Goal: Check status: Check status

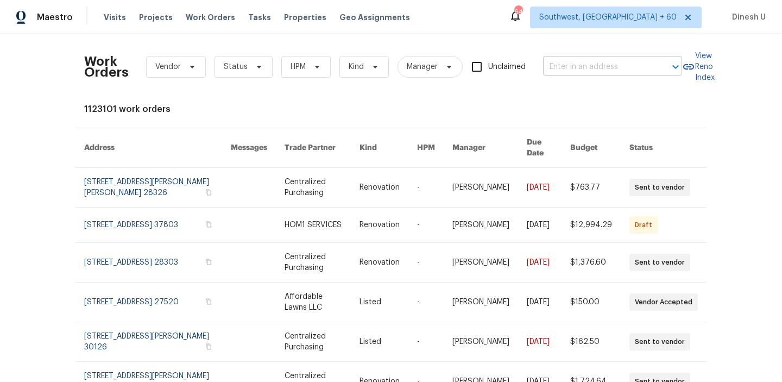
click at [579, 67] on input "text" at bounding box center [597, 67] width 109 height 17
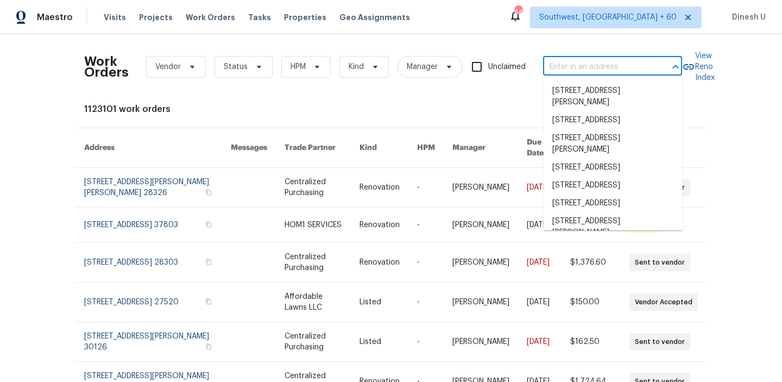
paste input "[STREET_ADDRESS][PERSON_NAME]"
type input "[STREET_ADDRESS][PERSON_NAME]"
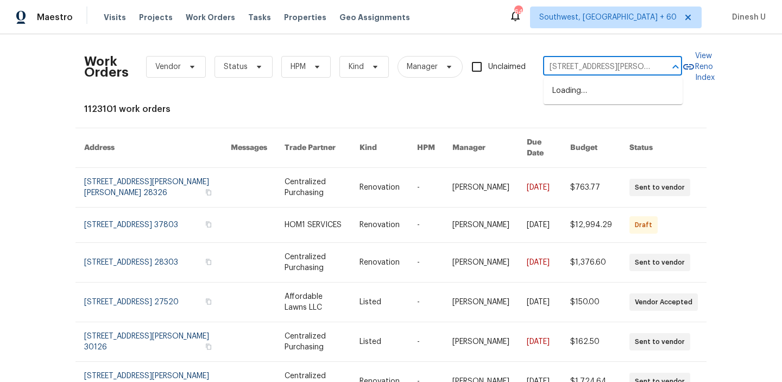
scroll to position [0, 32]
click at [557, 93] on li "[STREET_ADDRESS][PERSON_NAME]" at bounding box center [613, 96] width 139 height 29
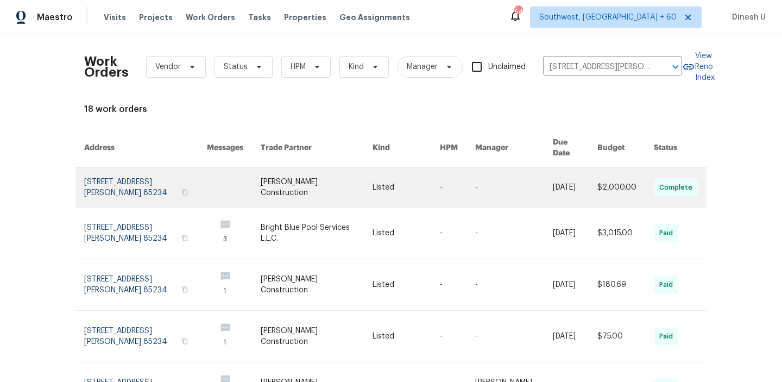
click at [136, 183] on link at bounding box center [145, 187] width 123 height 39
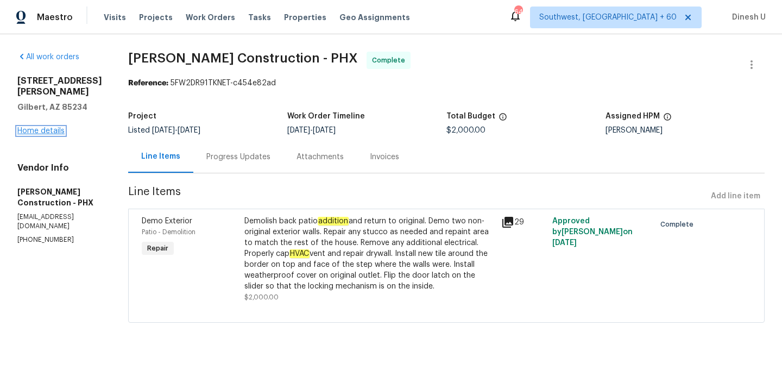
click at [45, 131] on link "Home details" at bounding box center [40, 131] width 47 height 8
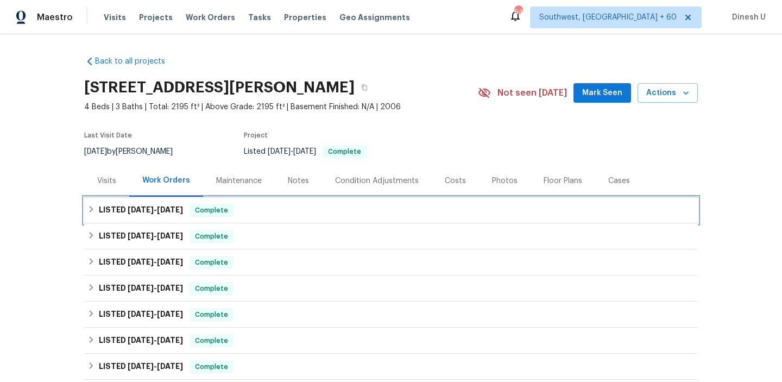
click at [149, 211] on span "[DATE]" at bounding box center [141, 210] width 26 height 8
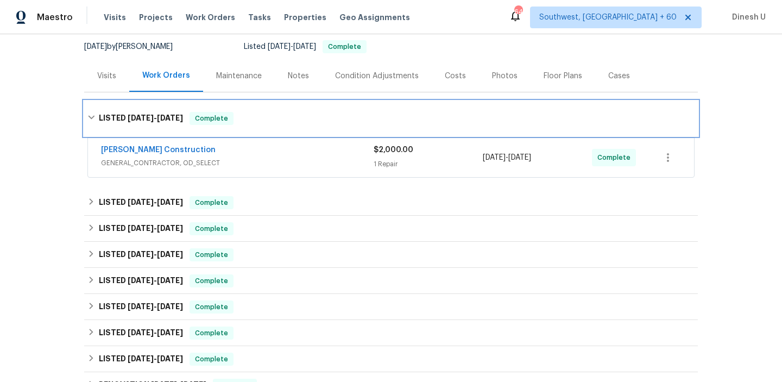
scroll to position [112, 0]
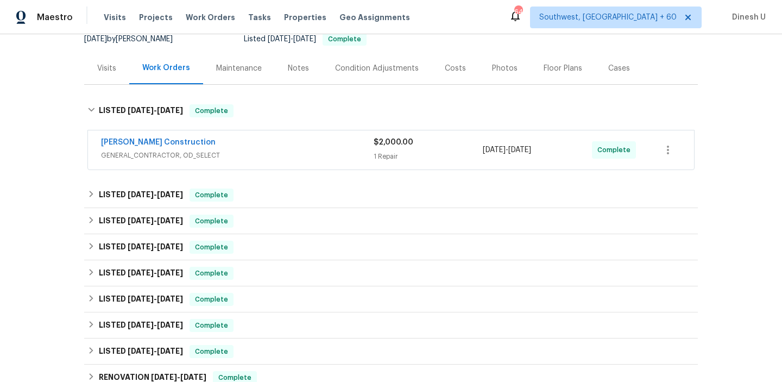
click at [388, 149] on div "$2,000.00 1 Repair" at bounding box center [428, 150] width 109 height 26
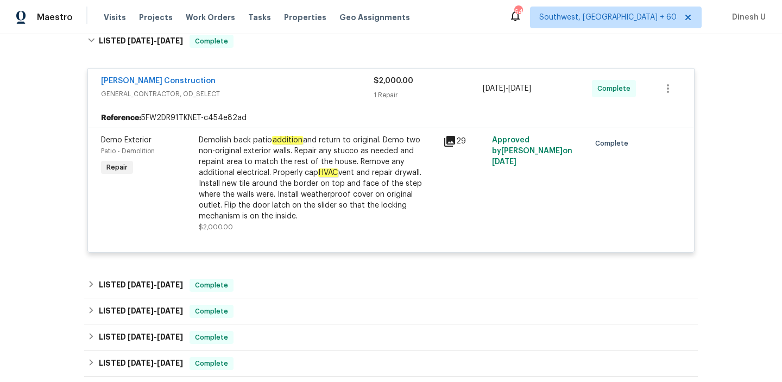
scroll to position [0, 0]
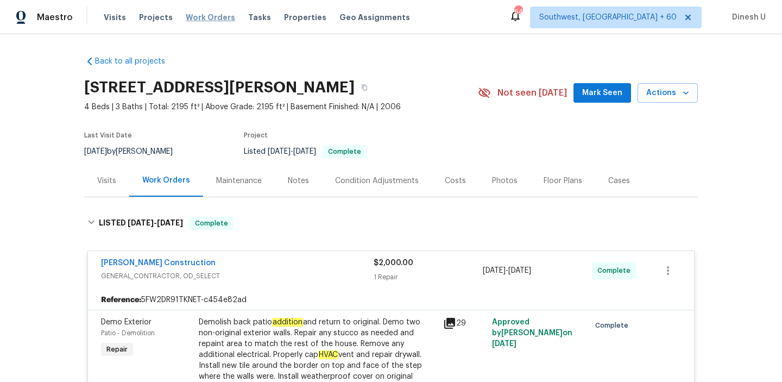
click at [201, 18] on span "Work Orders" at bounding box center [210, 17] width 49 height 11
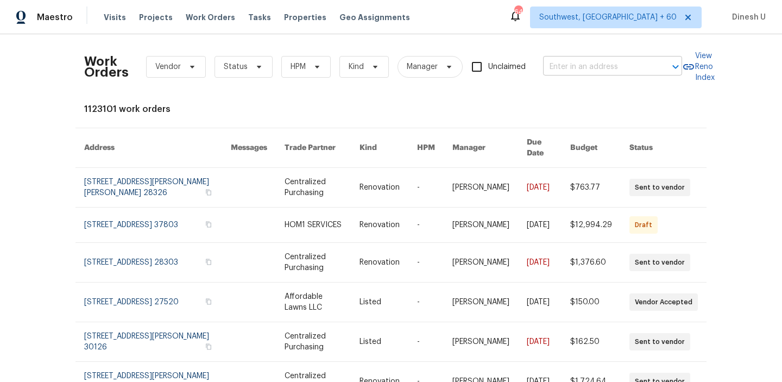
click at [564, 62] on input "text" at bounding box center [597, 67] width 109 height 17
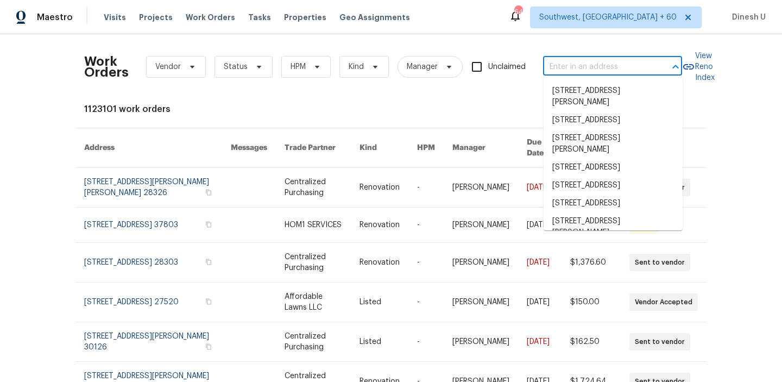
paste input "[STREET_ADDRESS][PERSON_NAME]"
type input "[STREET_ADDRESS][PERSON_NAME]"
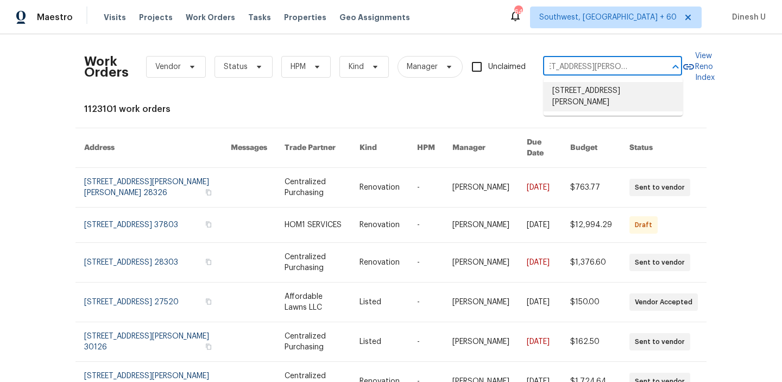
click at [565, 90] on li "[STREET_ADDRESS][PERSON_NAME]" at bounding box center [613, 96] width 139 height 29
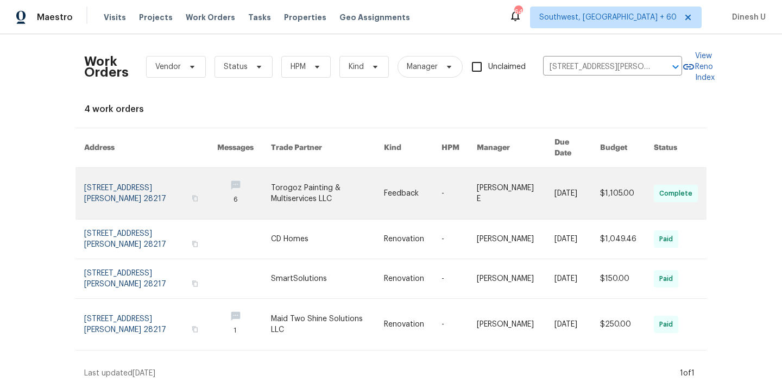
click at [111, 175] on link at bounding box center [150, 193] width 133 height 51
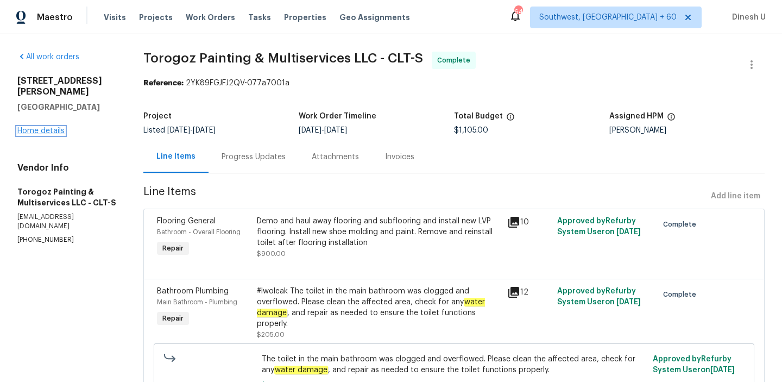
click at [39, 127] on link "Home details" at bounding box center [40, 131] width 47 height 8
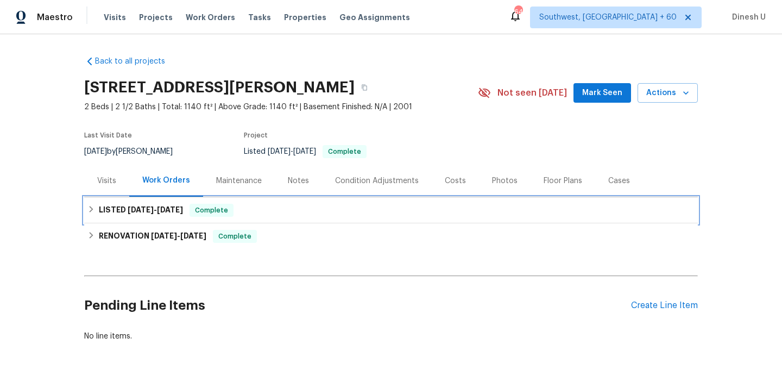
click at [161, 204] on h6 "LISTED [DATE] - [DATE]" at bounding box center [141, 210] width 84 height 13
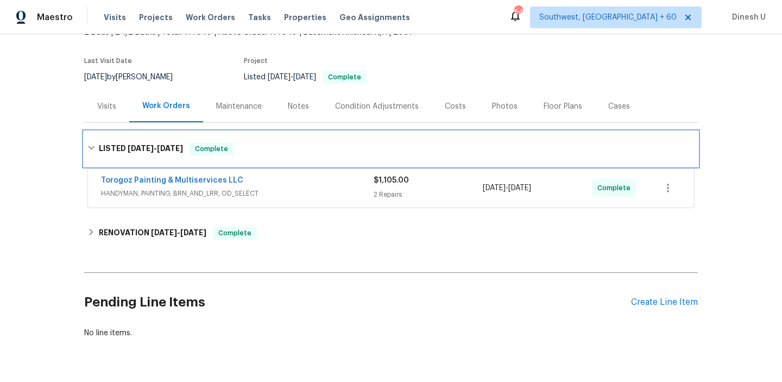
scroll to position [80, 0]
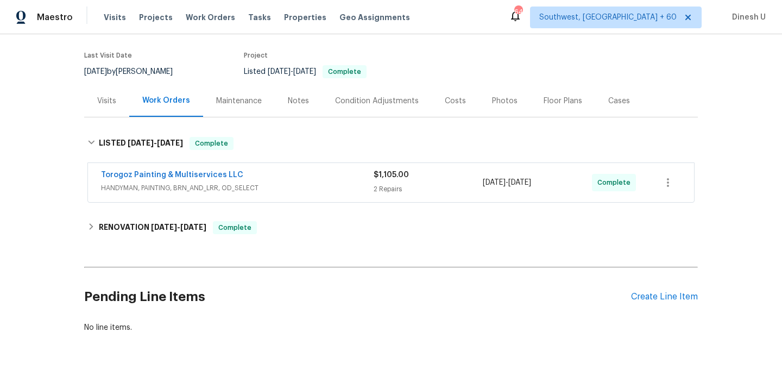
click at [397, 184] on div "2 Repairs" at bounding box center [428, 189] width 109 height 11
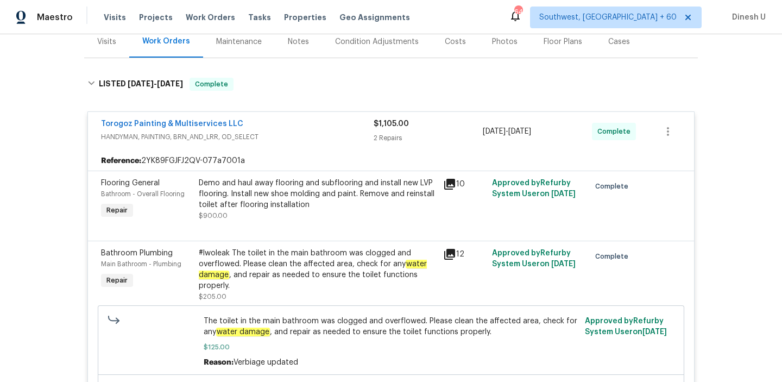
scroll to position [140, 0]
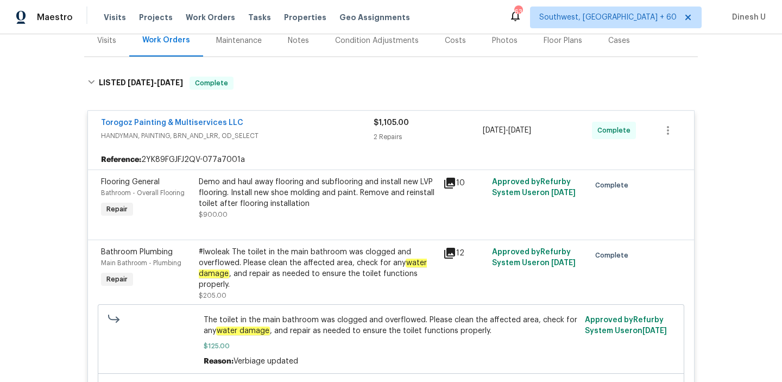
click at [453, 186] on icon at bounding box center [449, 183] width 13 height 13
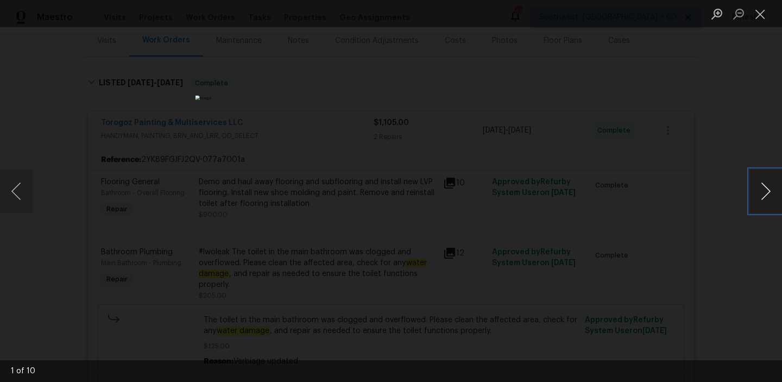
click at [764, 191] on button "Next image" at bounding box center [765, 190] width 33 height 43
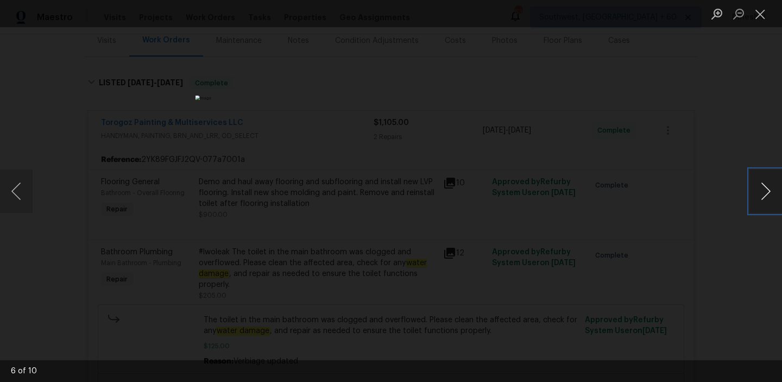
click at [764, 191] on button "Next image" at bounding box center [765, 190] width 33 height 43
click at [765, 14] on button "Close lightbox" at bounding box center [760, 13] width 22 height 19
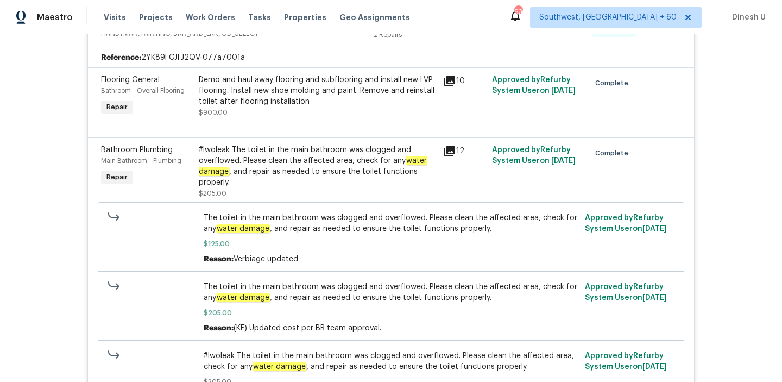
scroll to position [258, 0]
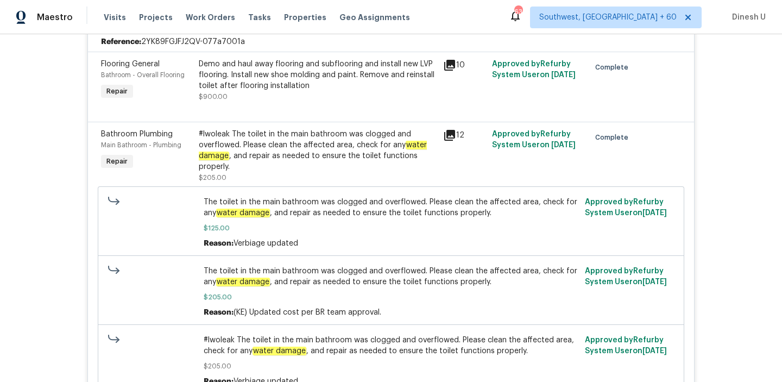
click at [455, 134] on icon at bounding box center [449, 135] width 11 height 11
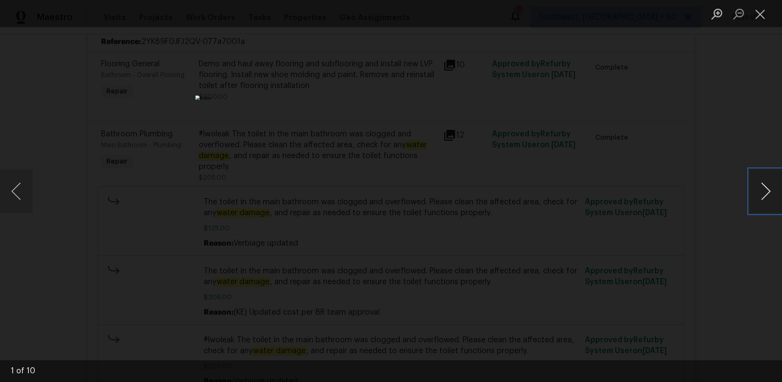
click at [761, 194] on button "Next image" at bounding box center [765, 190] width 33 height 43
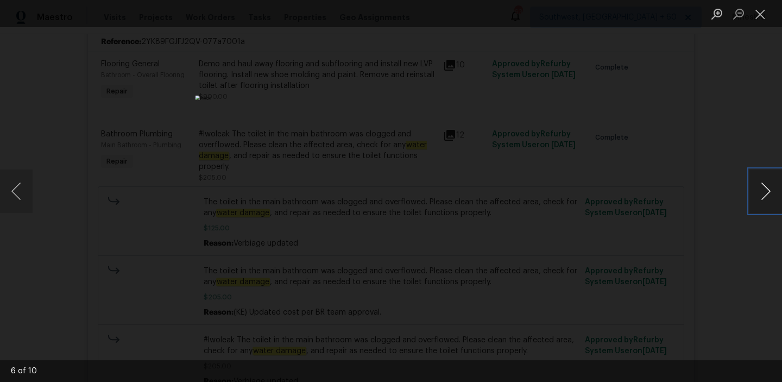
click at [761, 194] on button "Next image" at bounding box center [765, 190] width 33 height 43
click at [757, 16] on button "Close lightbox" at bounding box center [760, 13] width 22 height 19
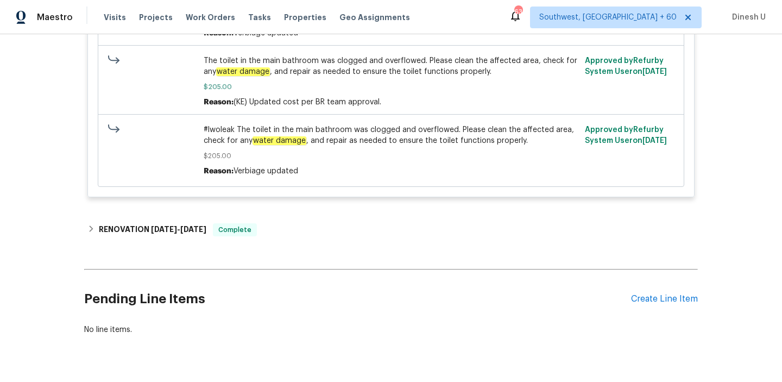
scroll to position [496, 0]
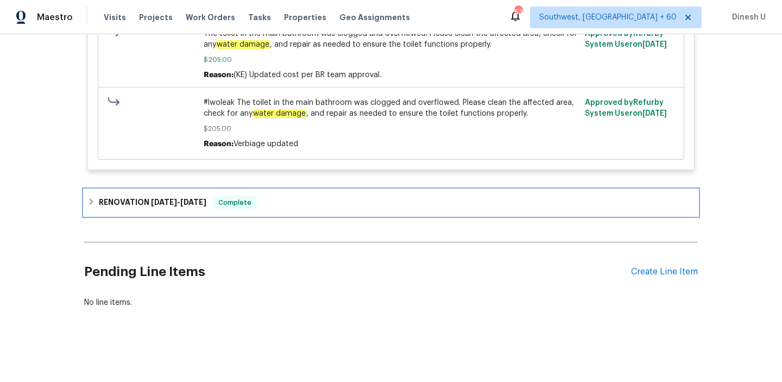
click at [158, 198] on span "[DATE]" at bounding box center [164, 202] width 26 height 8
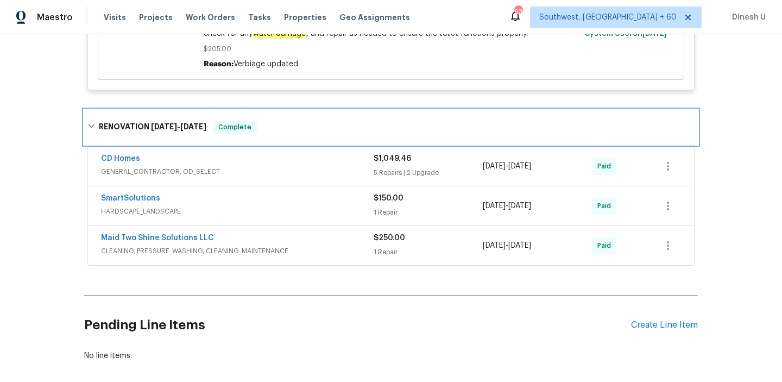
scroll to position [582, 0]
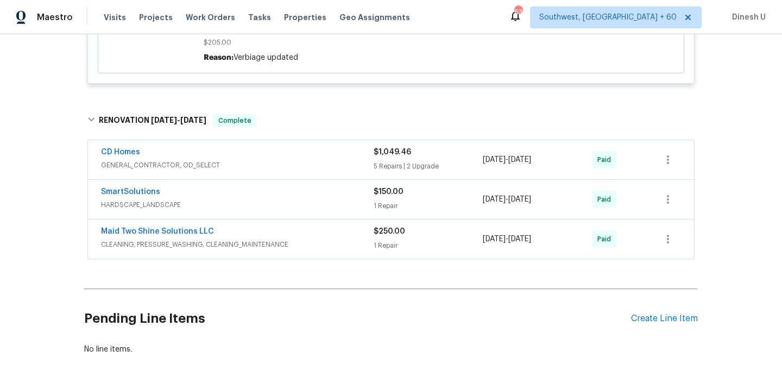
click at [402, 161] on div "$1,049.46 5 Repairs | 2 Upgrade" at bounding box center [428, 160] width 109 height 26
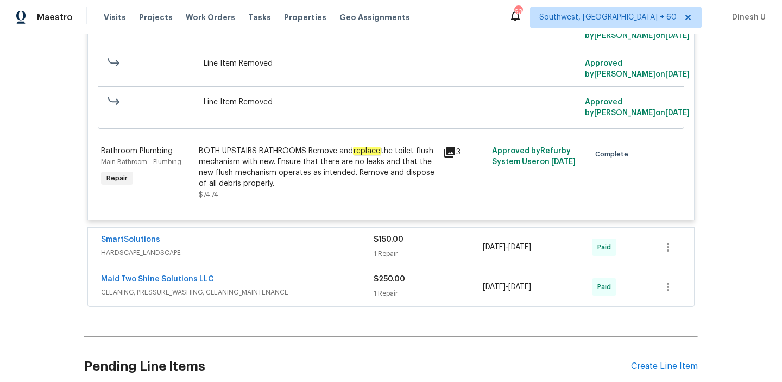
scroll to position [1461, 0]
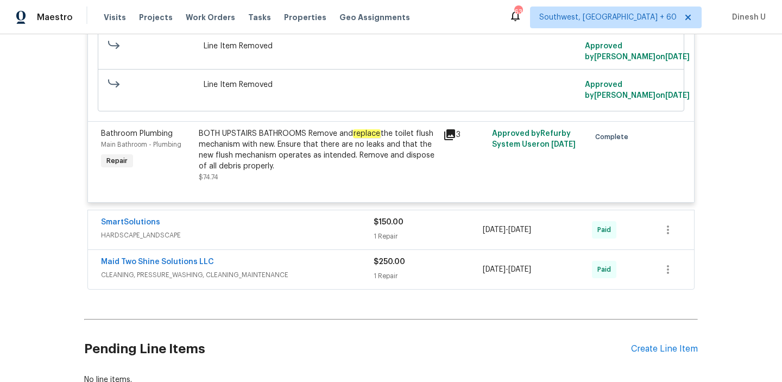
click at [387, 241] on div "1 Repair" at bounding box center [428, 236] width 109 height 11
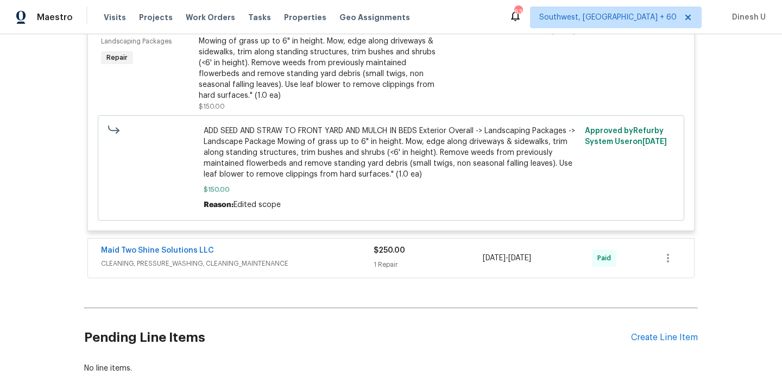
scroll to position [1751, 0]
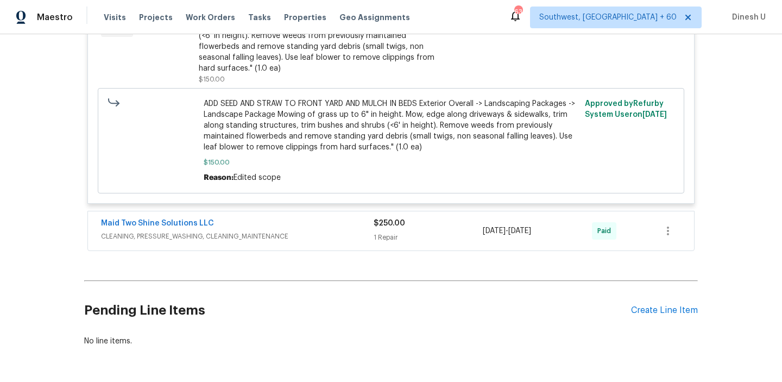
click at [391, 238] on div "1 Repair" at bounding box center [428, 237] width 109 height 11
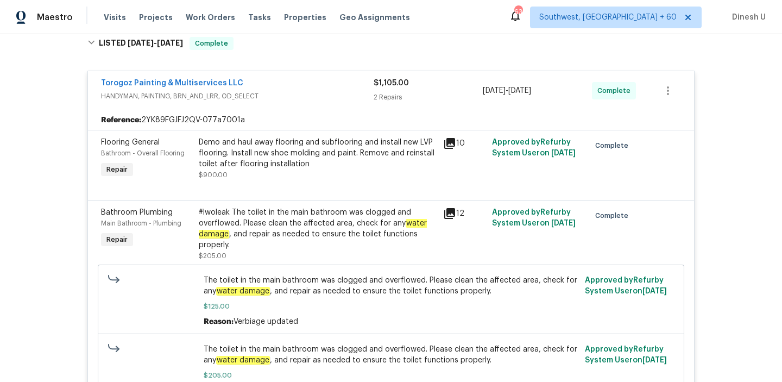
scroll to position [0, 0]
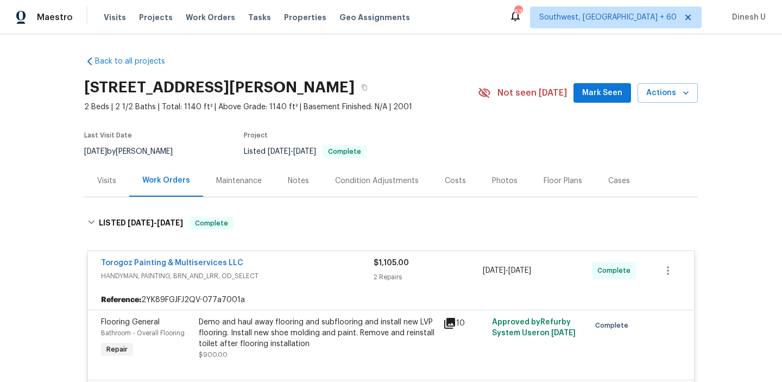
click at [114, 173] on div "Visits" at bounding box center [106, 181] width 45 height 32
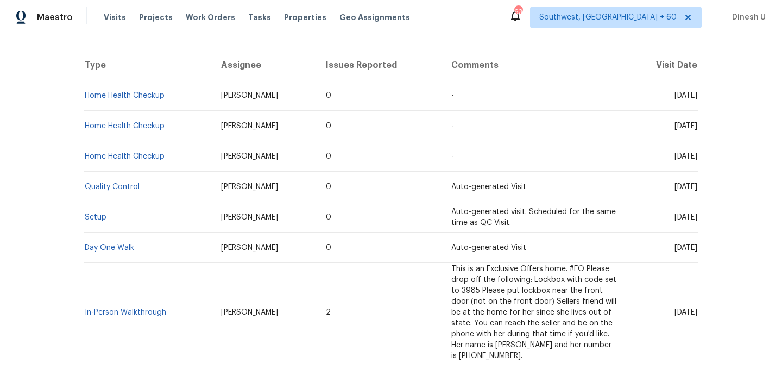
scroll to position [247, 0]
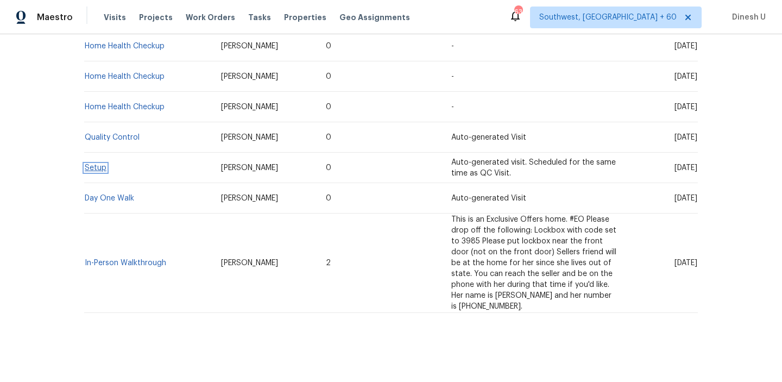
click at [93, 167] on link "Setup" at bounding box center [96, 168] width 22 height 8
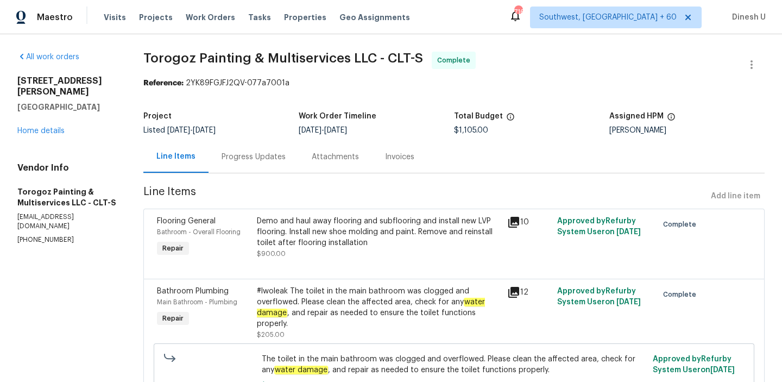
click at [270, 158] on div "Progress Updates" at bounding box center [254, 157] width 64 height 11
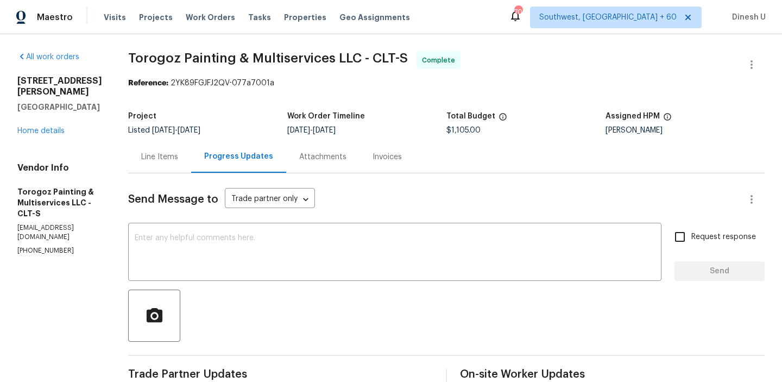
click at [17, 124] on div "257 Doughton Ln Charlotte, NC 28217 Home details" at bounding box center [59, 105] width 85 height 61
click at [30, 127] on link "Home details" at bounding box center [40, 131] width 47 height 8
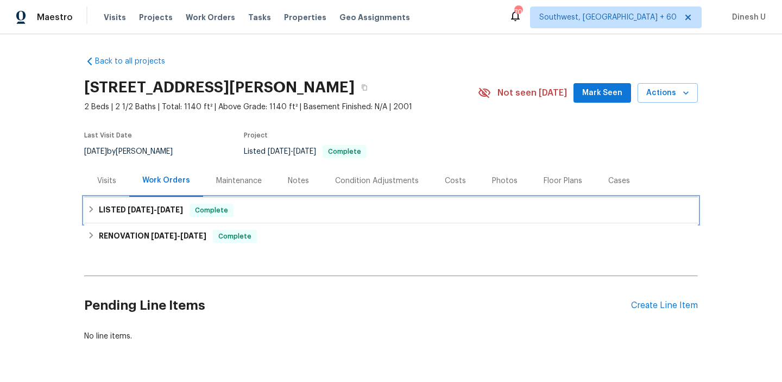
click at [142, 213] on span "[DATE]" at bounding box center [141, 210] width 26 height 8
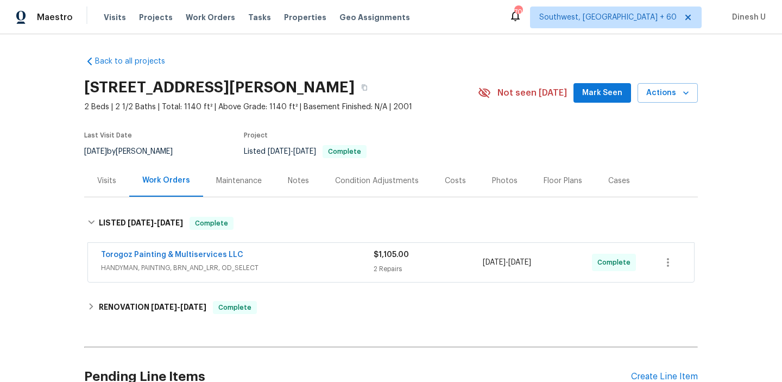
click at [385, 271] on div "2 Repairs" at bounding box center [428, 268] width 109 height 11
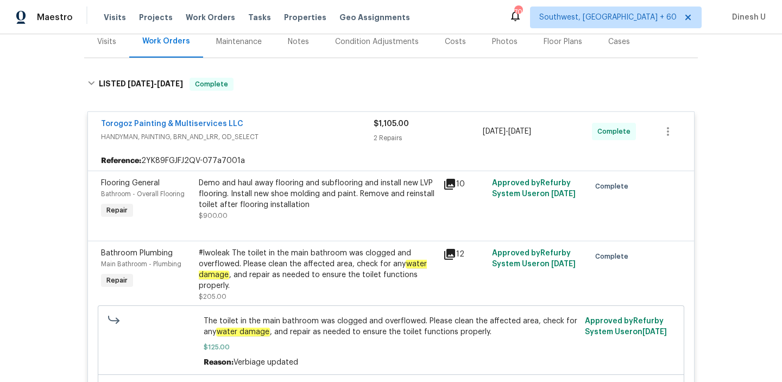
scroll to position [120, 0]
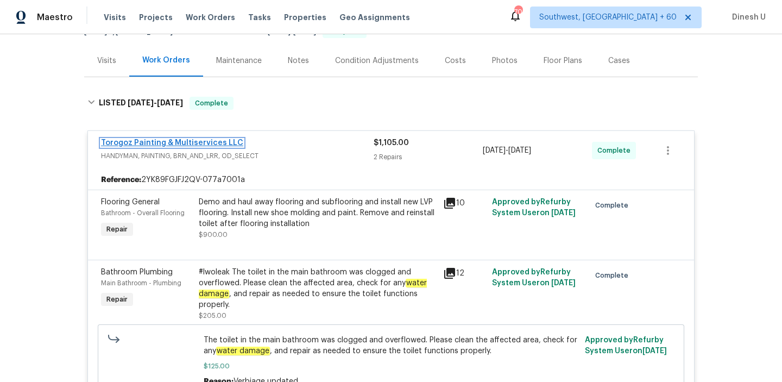
click at [143, 139] on link "Torogoz Painting & Multiservices LLC" at bounding box center [172, 143] width 142 height 8
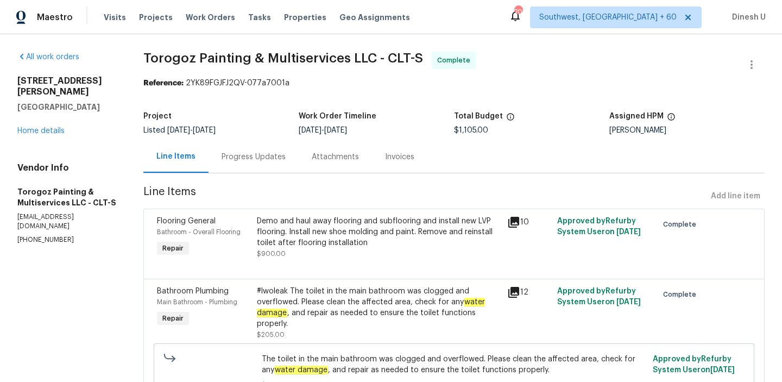
click at [261, 160] on div "Progress Updates" at bounding box center [254, 157] width 64 height 11
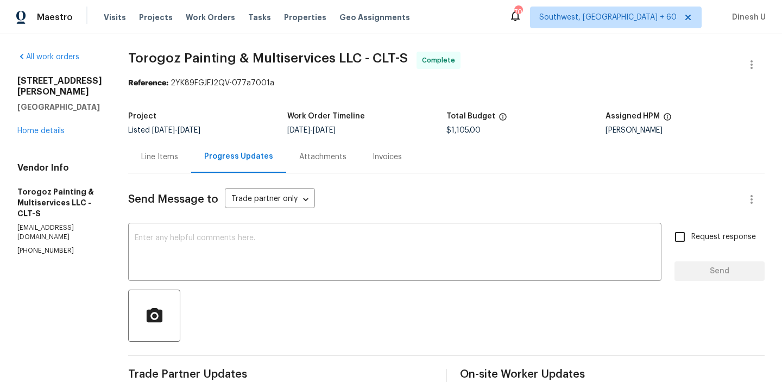
click at [178, 158] on div "Line Items" at bounding box center [159, 157] width 37 height 11
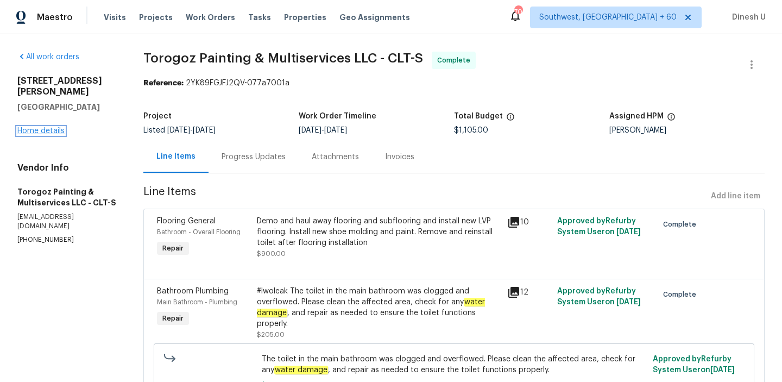
click at [37, 127] on link "Home details" at bounding box center [40, 131] width 47 height 8
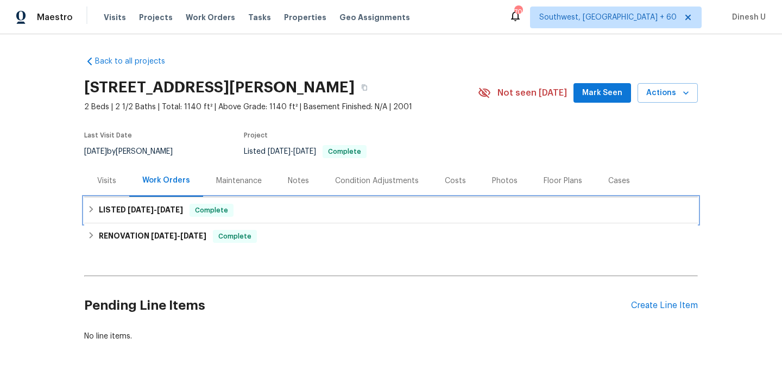
click at [153, 215] on h6 "LISTED [DATE] - [DATE]" at bounding box center [141, 210] width 84 height 13
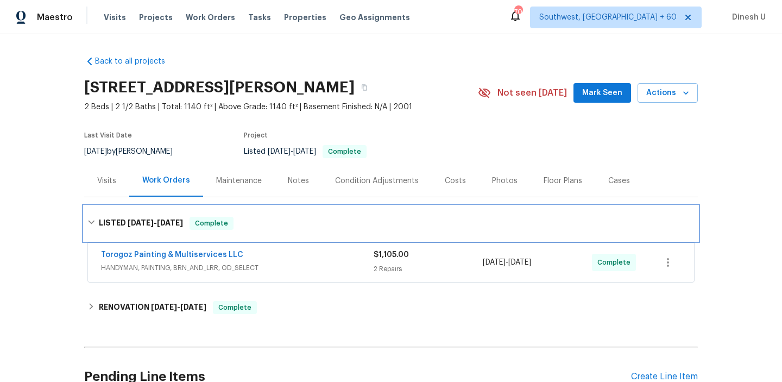
scroll to position [86, 0]
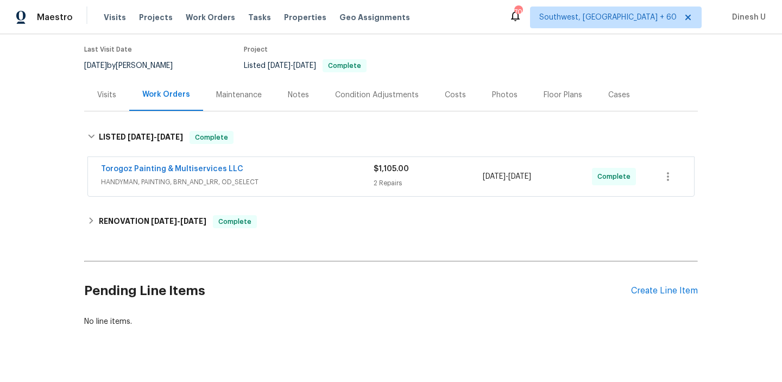
click at [377, 178] on div "2 Repairs" at bounding box center [428, 183] width 109 height 11
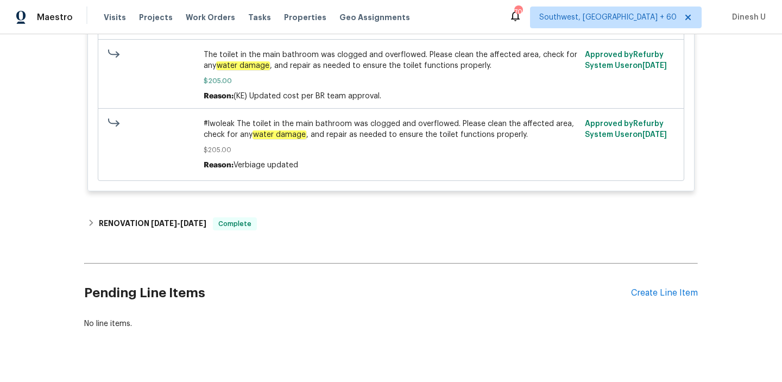
scroll to position [496, 0]
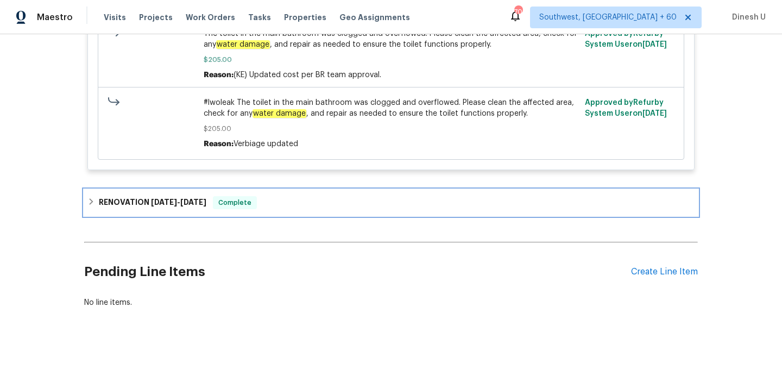
click at [151, 192] on div "RENOVATION [DATE] - [DATE] Complete" at bounding box center [391, 203] width 614 height 26
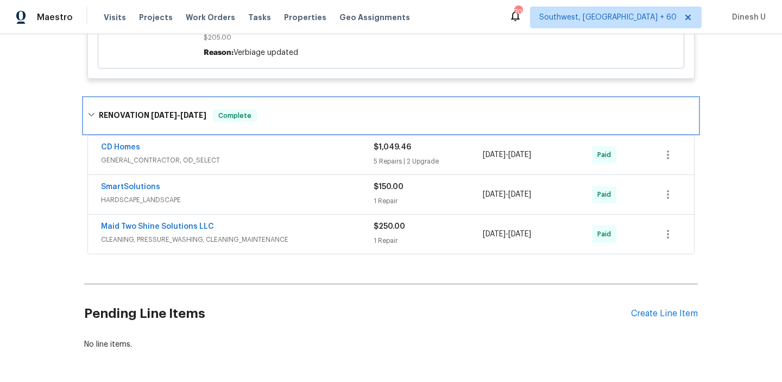
scroll to position [594, 0]
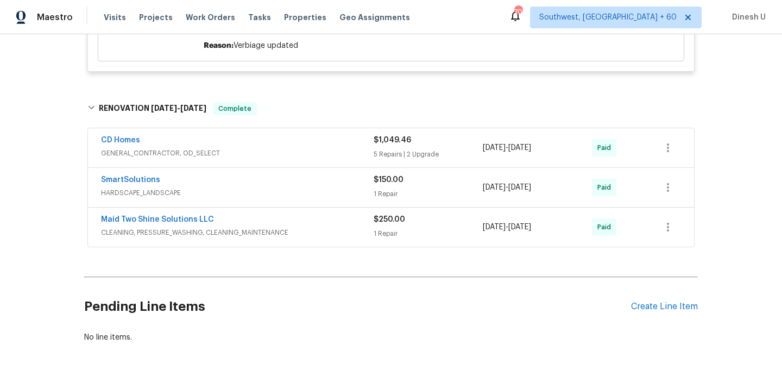
click at [376, 160] on div "5 Repairs | 2 Upgrade" at bounding box center [428, 154] width 109 height 11
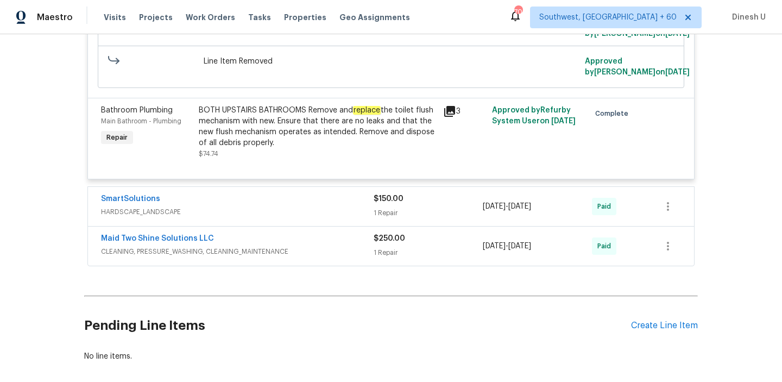
scroll to position [1491, 0]
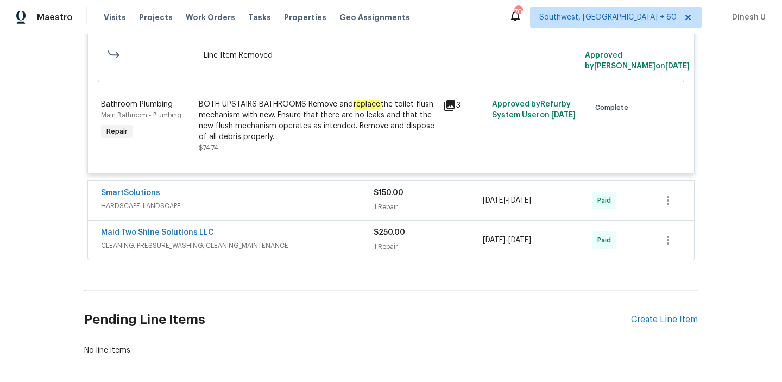
click at [389, 206] on div "1 Repair" at bounding box center [428, 206] width 109 height 11
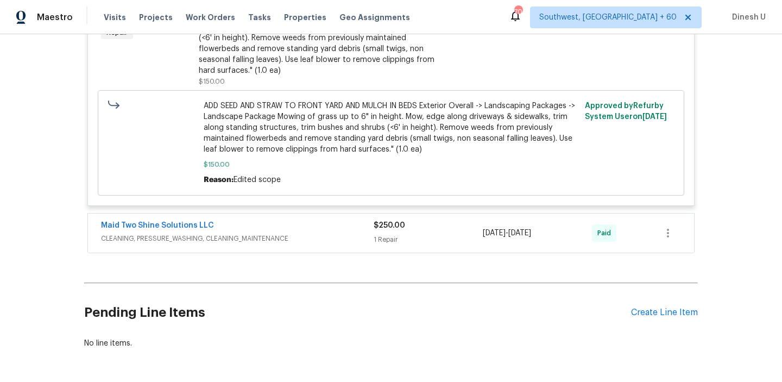
scroll to position [1759, 0]
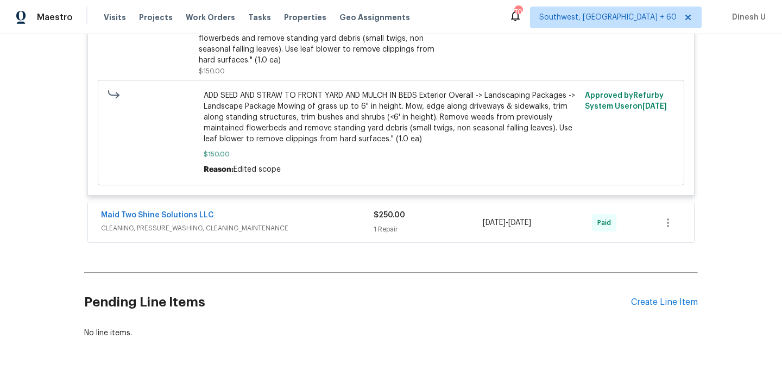
click at [391, 235] on div "1 Repair" at bounding box center [428, 229] width 109 height 11
